Goal: Task Accomplishment & Management: Manage account settings

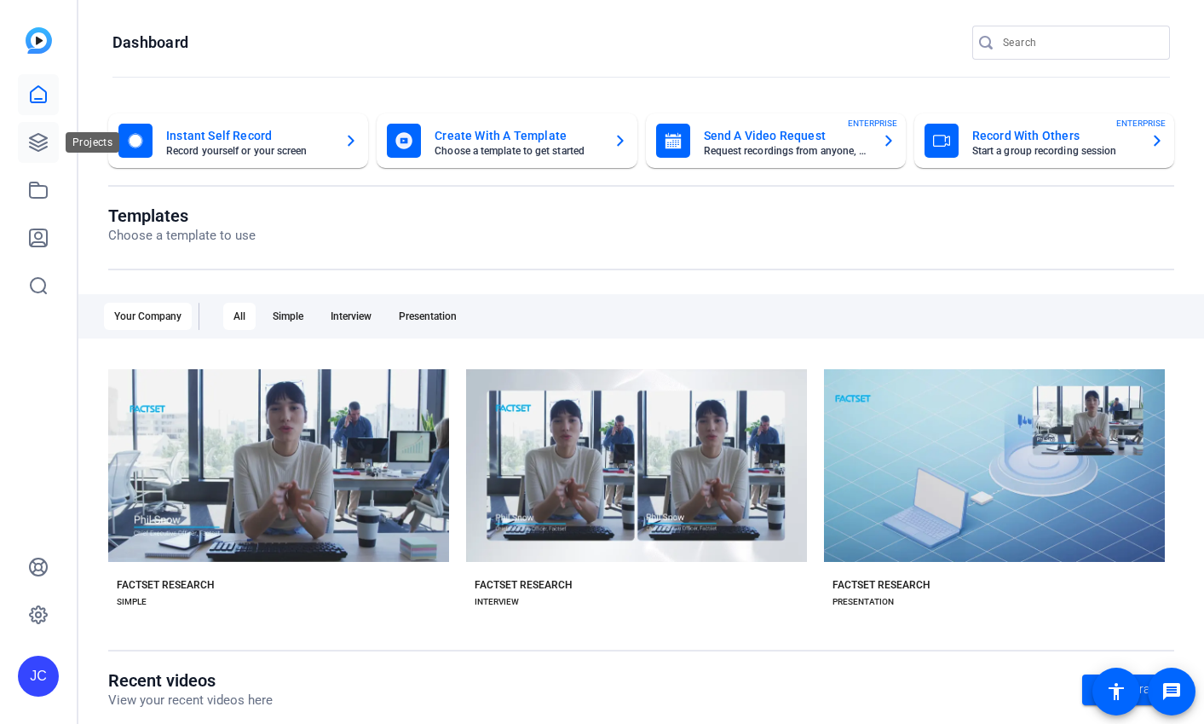
click at [39, 141] on icon at bounding box center [38, 142] width 17 height 17
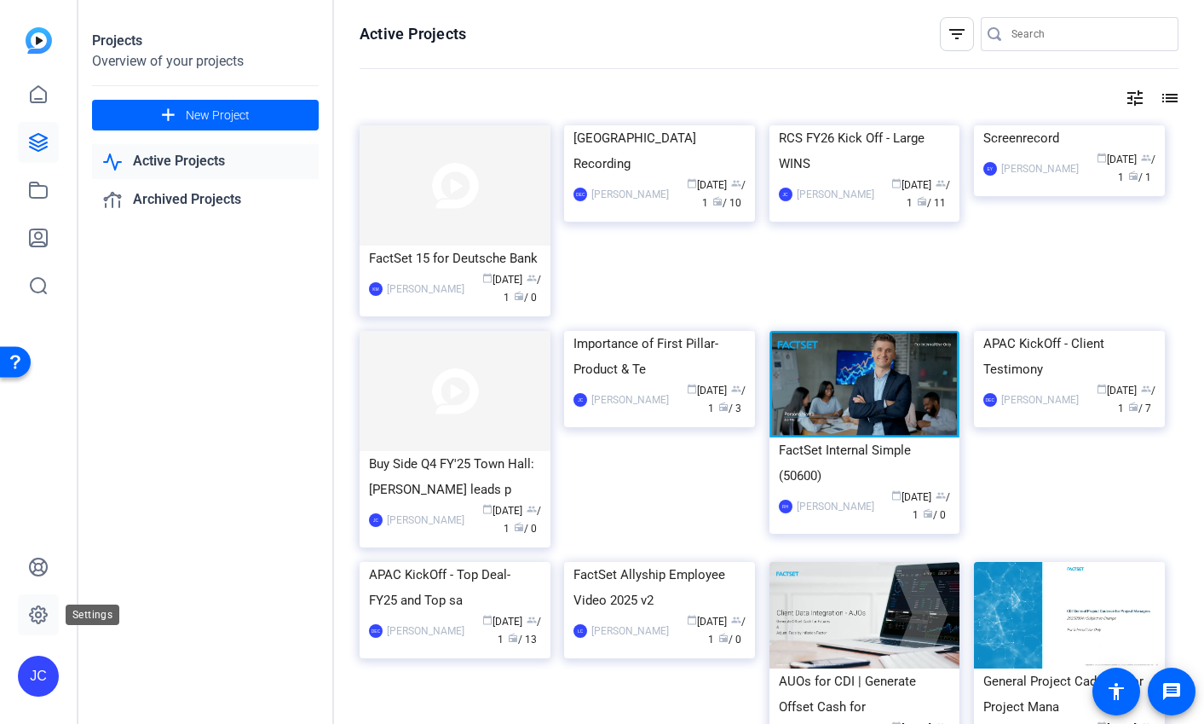
click at [34, 602] on link at bounding box center [38, 614] width 41 height 41
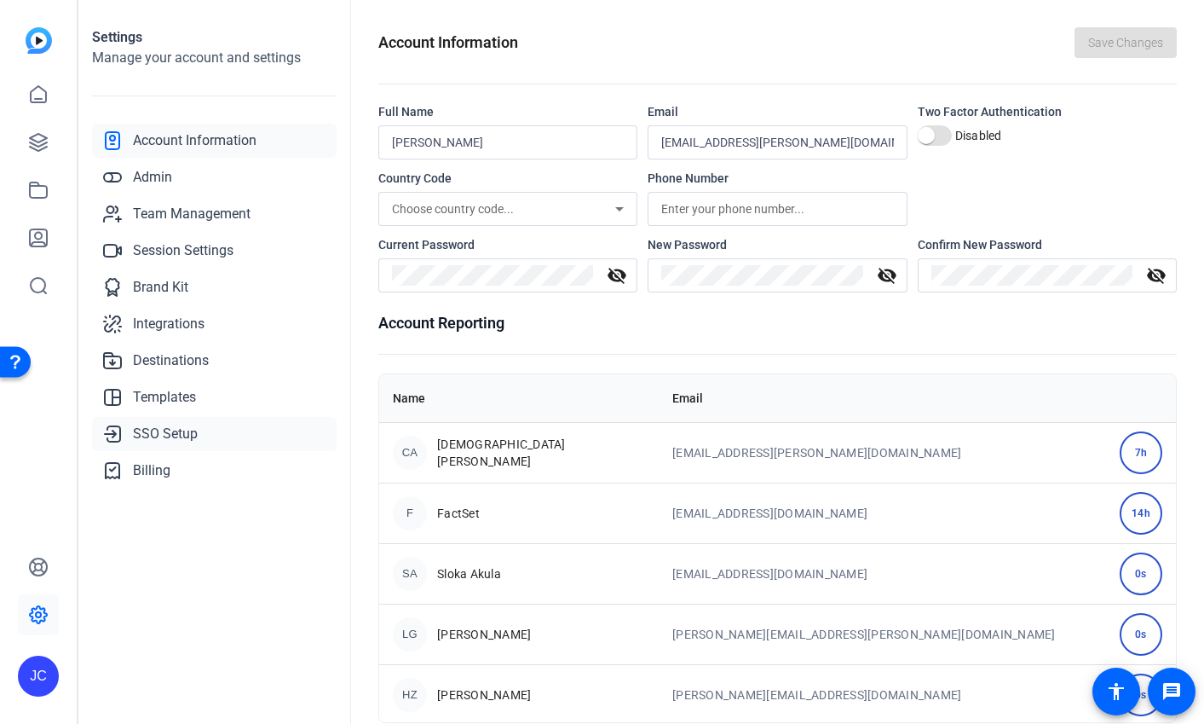
click at [164, 431] on span "SSO Setup" at bounding box center [165, 434] width 65 height 20
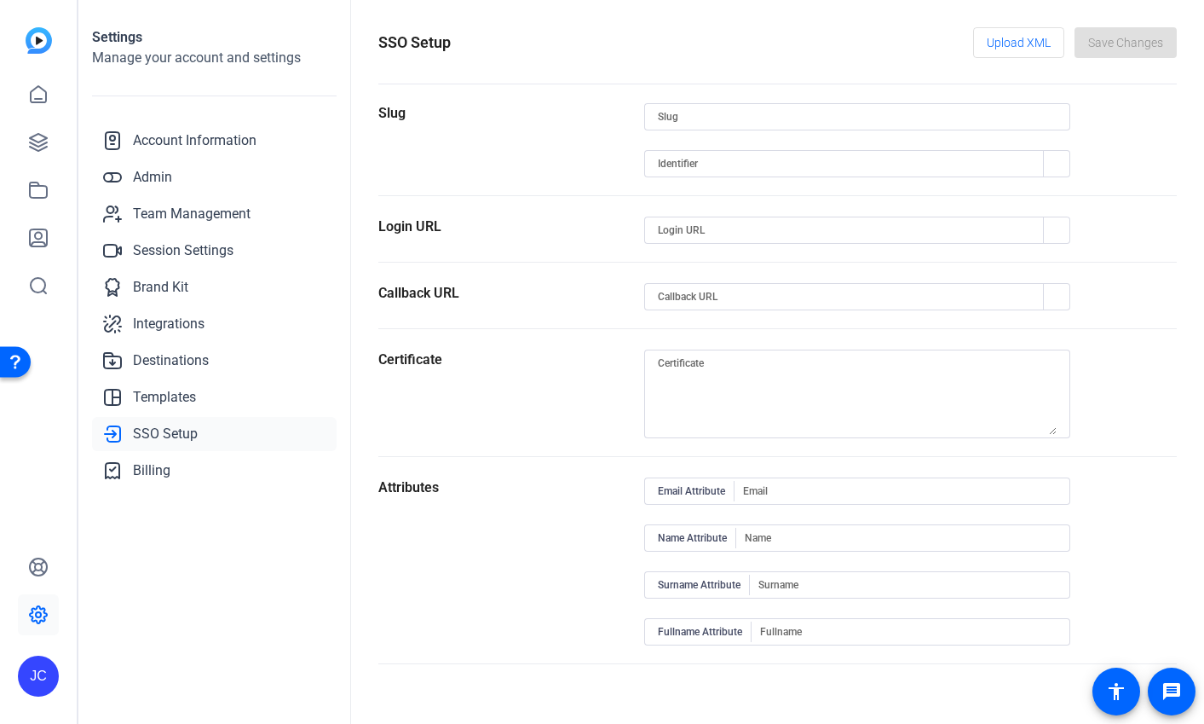
type input "christian-acevedo"
type input "https://sts.windows.net/ff9b87e3-c548-4b3d-8782-7cf47b86c057/"
type input "https://login.microsoftonline.com/ff9b87e3-c548-4b3d-8782-7cf47b86c057/saml2"
type input "https://capture.openreel.com/api/sso/return/christian-acevedo"
type input "http://schemas.xmlsoap.org/ws/2005/05/identity/claims/emailaddress"
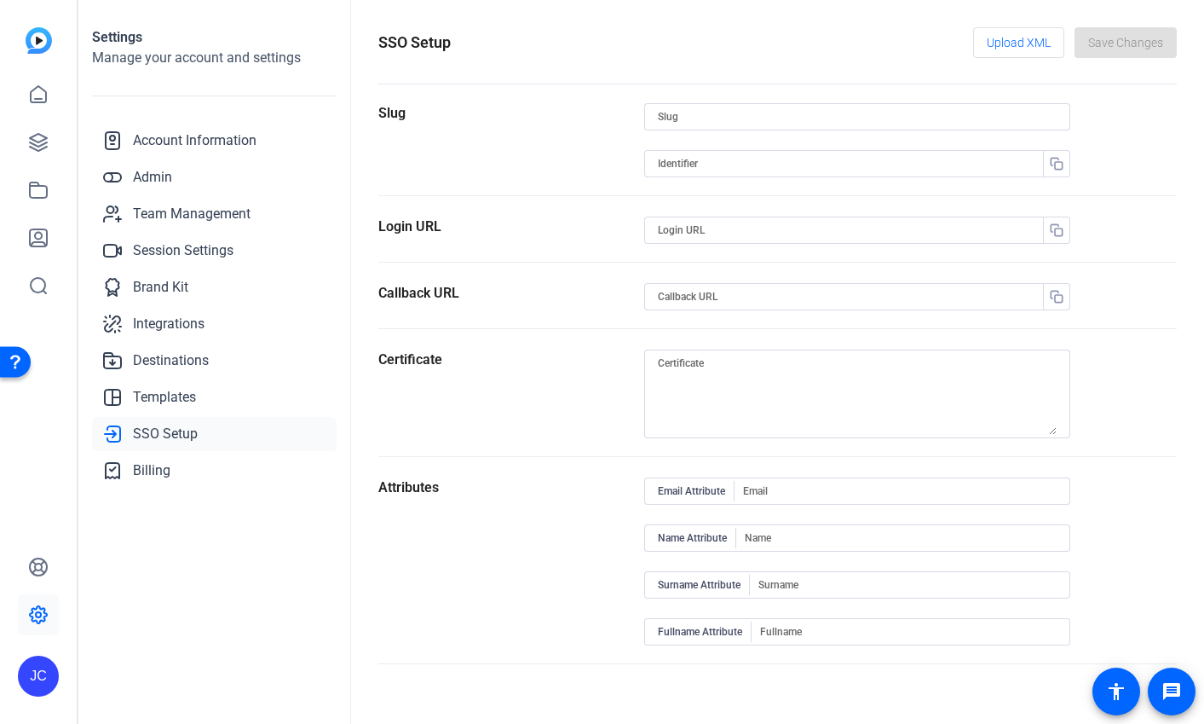
type input "http://schemas.xmlsoap.org/ws/2005/05/identity/claims/givenname"
type input "http://schemas.xmlsoap.org/ws/2005/05/identity/claims/surname"
type input "http://schemas.microsoft.com/identity/claims/displayname"
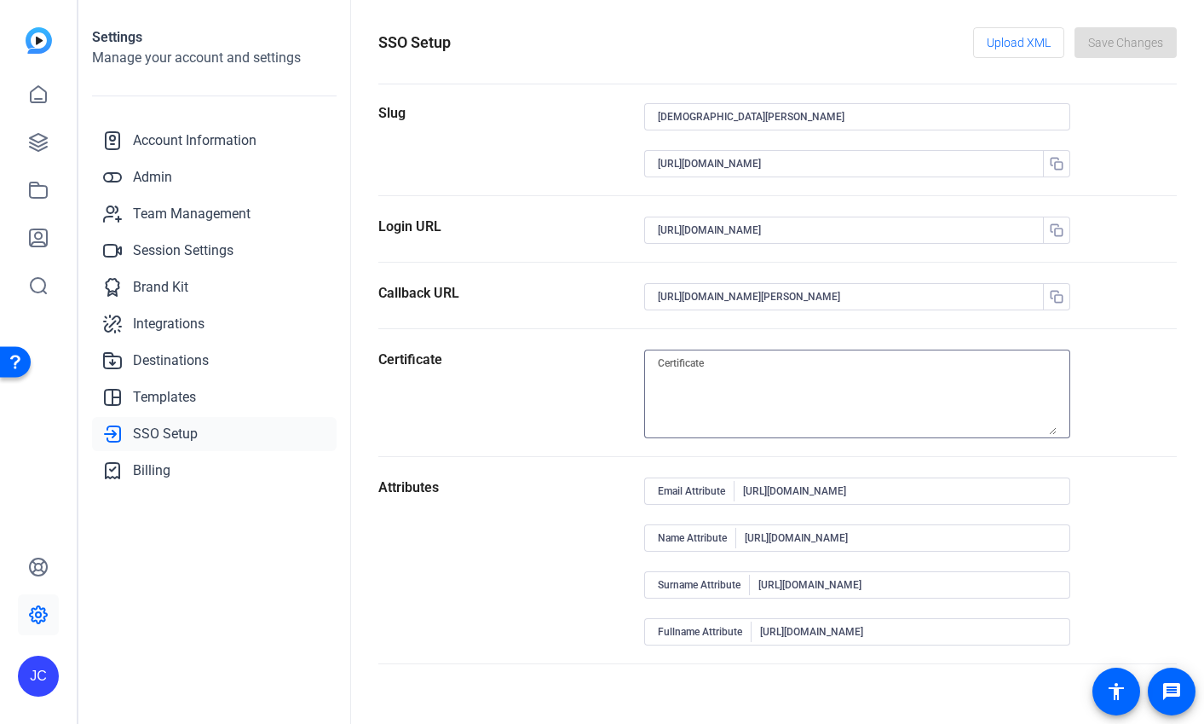
click at [767, 366] on textarea at bounding box center [857, 394] width 399 height 82
click at [1130, 314] on section "Callback URL https://capture.openreel.com/api/sso/return/christian-acevedo" at bounding box center [777, 306] width 799 height 46
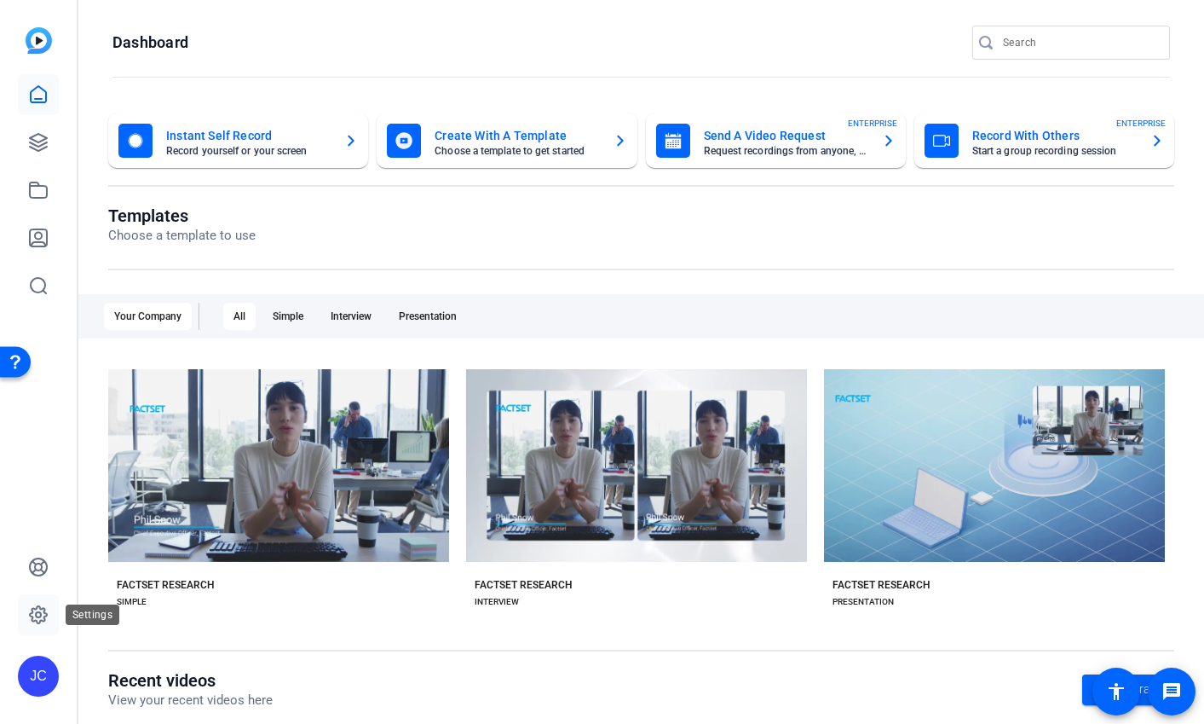
click at [40, 629] on link at bounding box center [38, 614] width 41 height 41
click at [716, 228] on openreel-page-title "Templates Choose a template to use" at bounding box center [641, 225] width 1066 height 40
